Goal: Check status: Check status

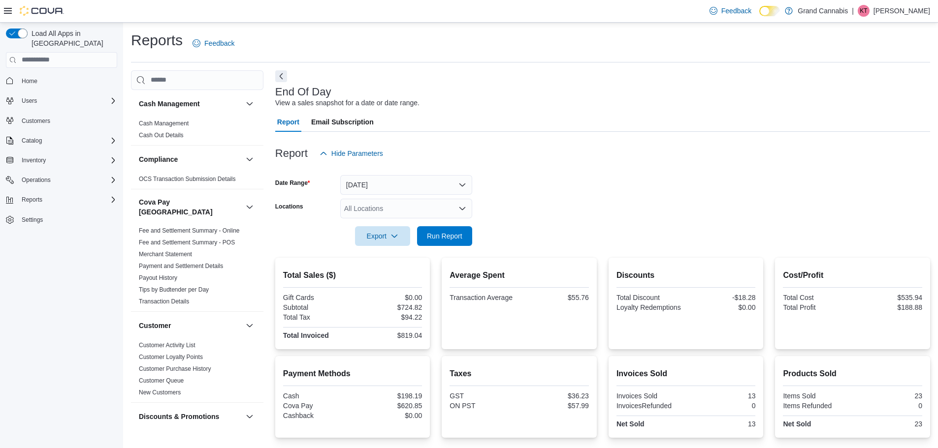
scroll to position [394, 0]
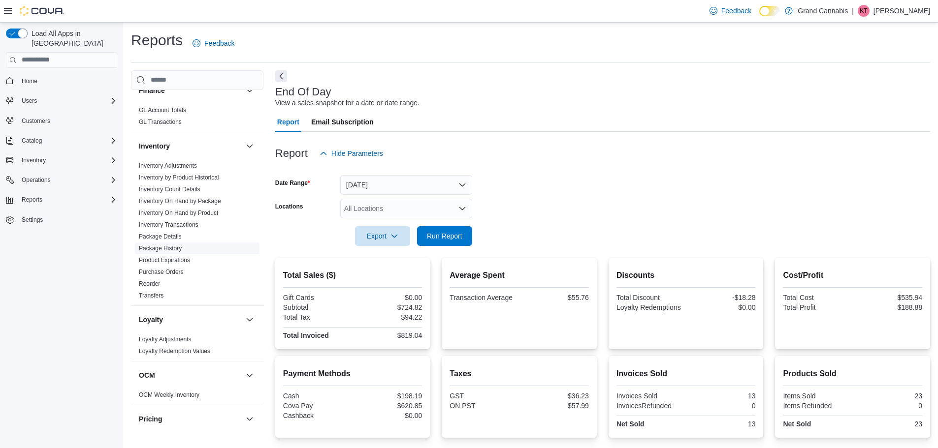
click at [163, 245] on link "Package History" at bounding box center [160, 248] width 43 height 7
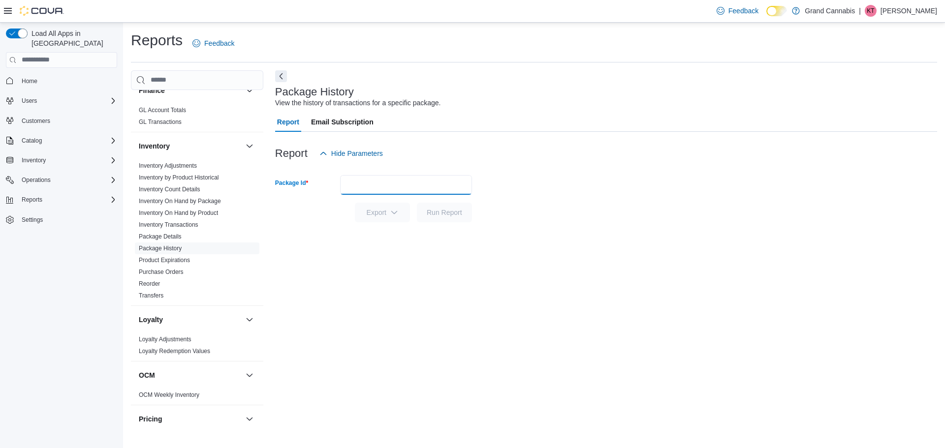
click at [405, 192] on input "Package Id" at bounding box center [406, 185] width 132 height 20
type input "********"
click at [442, 217] on span "Run Report" at bounding box center [444, 212] width 35 height 10
click at [413, 188] on input "********" at bounding box center [406, 185] width 132 height 20
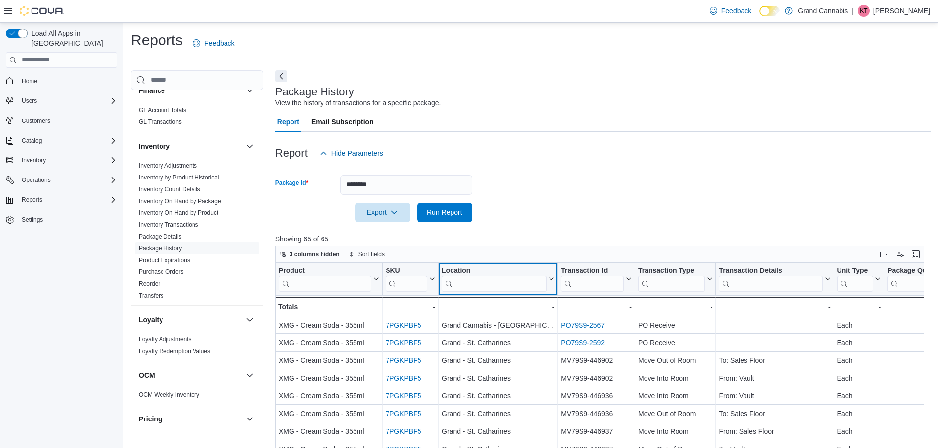
click at [506, 286] on input "search" at bounding box center [493, 284] width 105 height 16
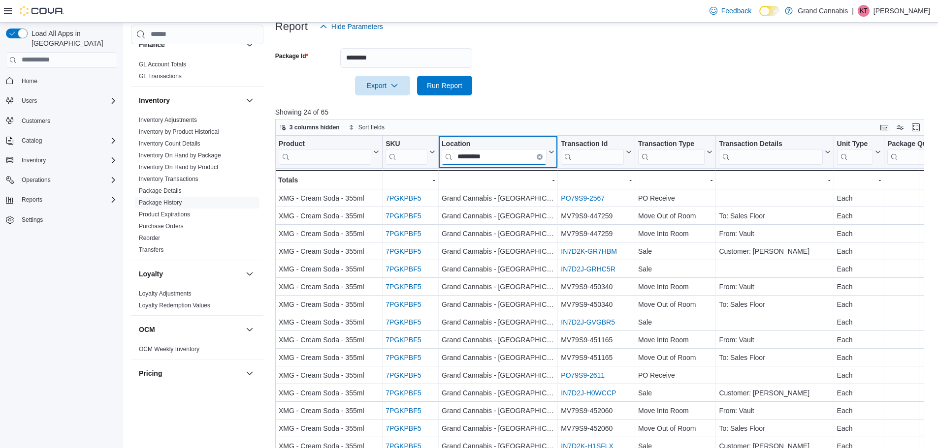
scroll to position [164, 0]
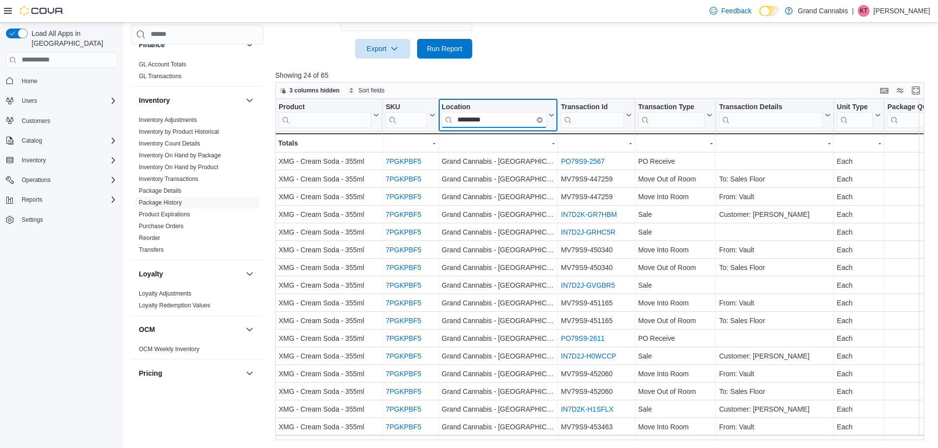
type input "*********"
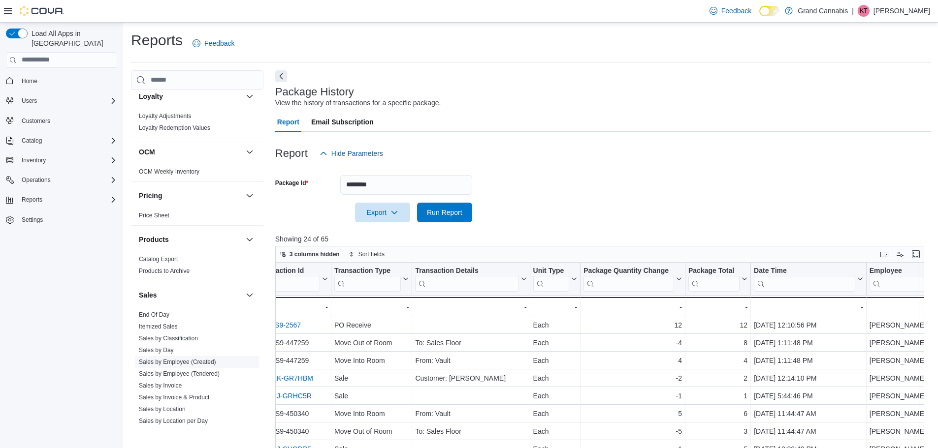
scroll to position [678, 0]
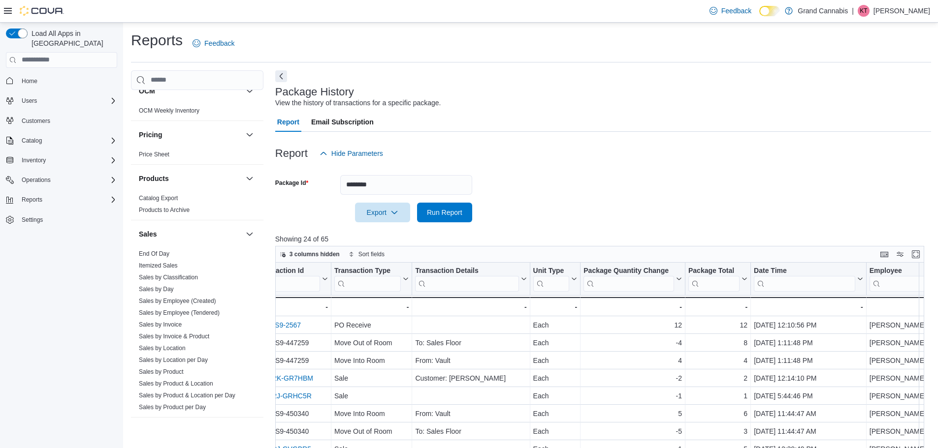
drag, startPoint x: 162, startPoint y: 245, endPoint x: 253, endPoint y: 243, distance: 91.1
click at [162, 251] on link "End Of Day" at bounding box center [154, 254] width 31 height 7
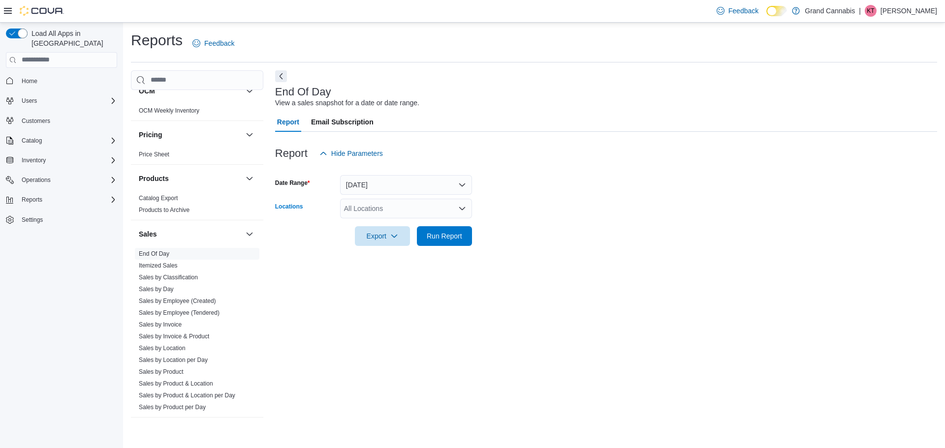
click at [391, 205] on div "All Locations" at bounding box center [406, 209] width 132 height 20
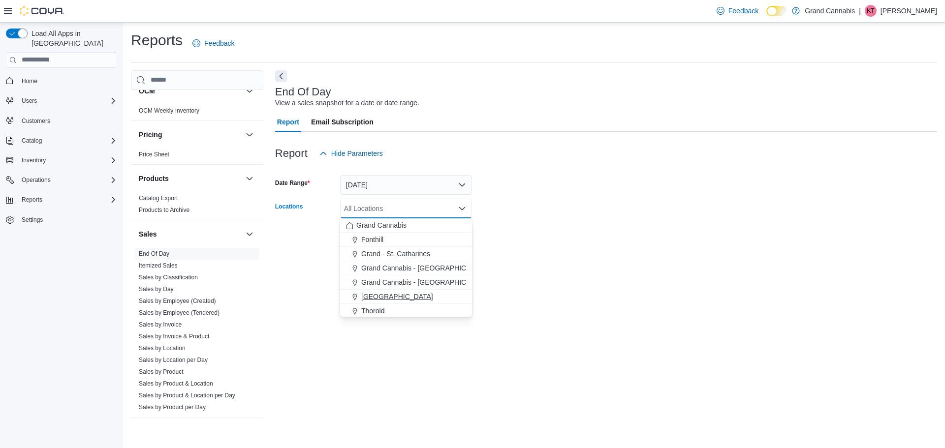
click at [398, 291] on button "[GEOGRAPHIC_DATA]" at bounding box center [406, 297] width 132 height 14
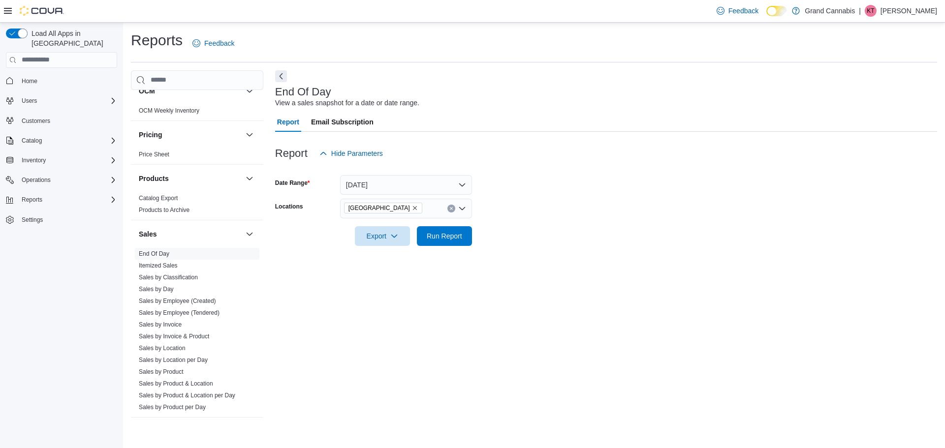
click at [596, 244] on form "Date Range [DATE] Locations [GEOGRAPHIC_DATA] Export Run Report" at bounding box center [606, 204] width 662 height 83
click at [433, 236] on span "Run Report" at bounding box center [444, 236] width 35 height 10
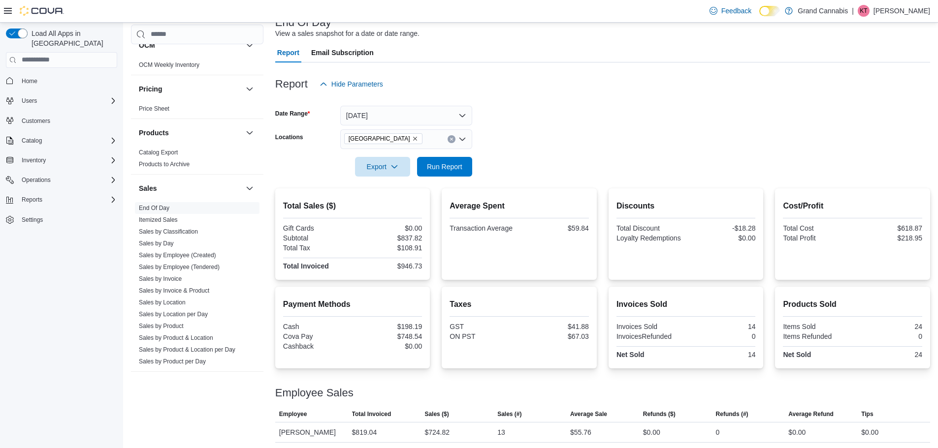
scroll to position [92, 0]
